Goal: Transaction & Acquisition: Purchase product/service

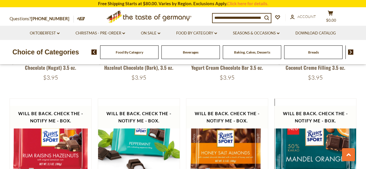
scroll to position [1009, 0]
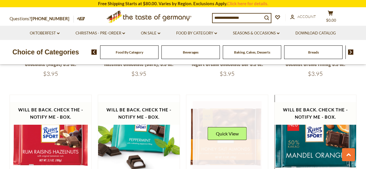
click at [227, 131] on link at bounding box center [227, 135] width 69 height 69
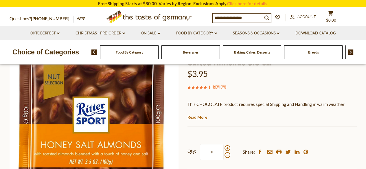
scroll to position [73, 0]
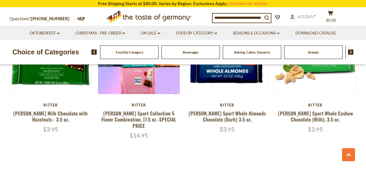
scroll to position [1234, 0]
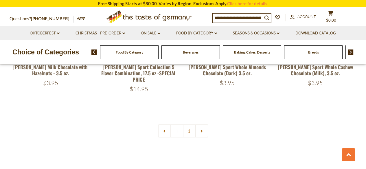
scroll to position [1269, 0]
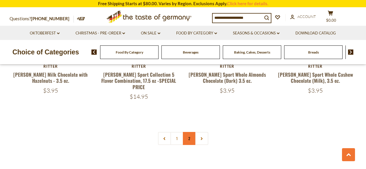
click at [190, 132] on link "2" at bounding box center [189, 138] width 13 height 13
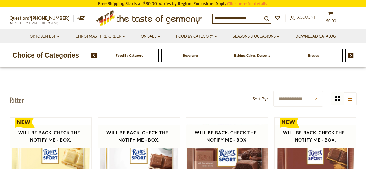
scroll to position [20, 0]
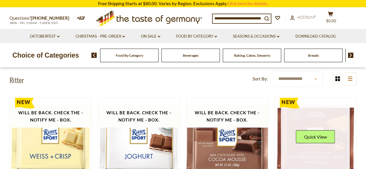
click at [314, 151] on link at bounding box center [315, 138] width 69 height 69
